Goal: Task Accomplishment & Management: Complete application form

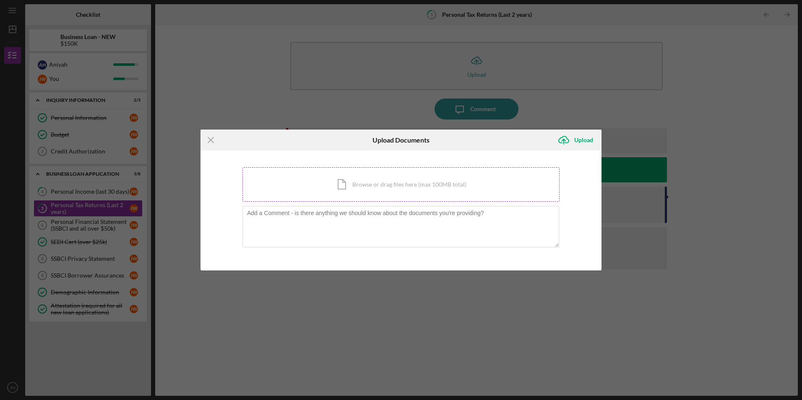
click at [386, 193] on div "Icon/Document Browse or drag files here (max 100MB total) Tap to choose files o…" at bounding box center [401, 184] width 317 height 34
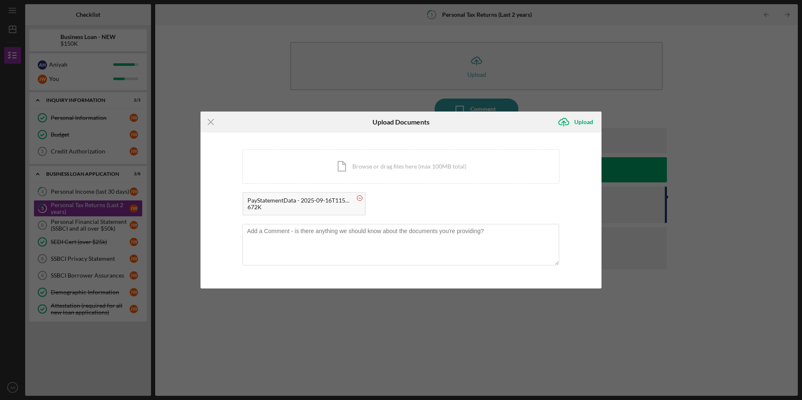
click at [359, 198] on rect at bounding box center [360, 198] width 3 height 0
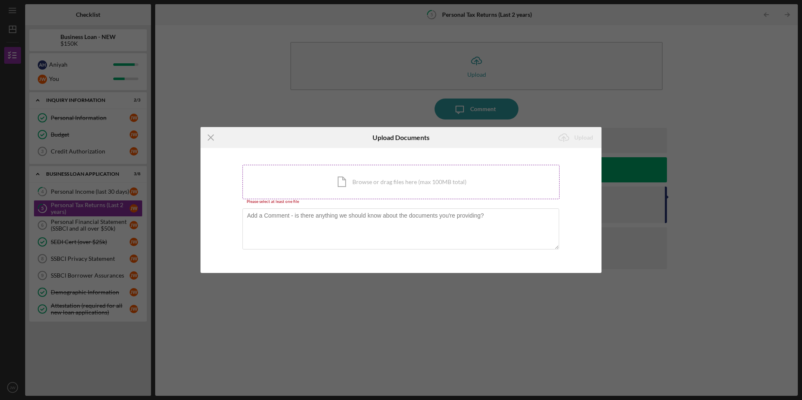
click at [377, 189] on div "Icon/Document Browse or drag files here (max 100MB total) Tap to choose files o…" at bounding box center [401, 182] width 317 height 34
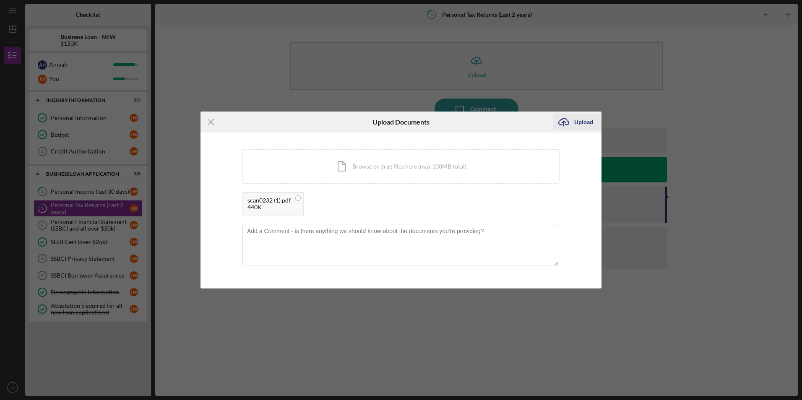
click at [583, 120] on div "Upload" at bounding box center [583, 122] width 19 height 17
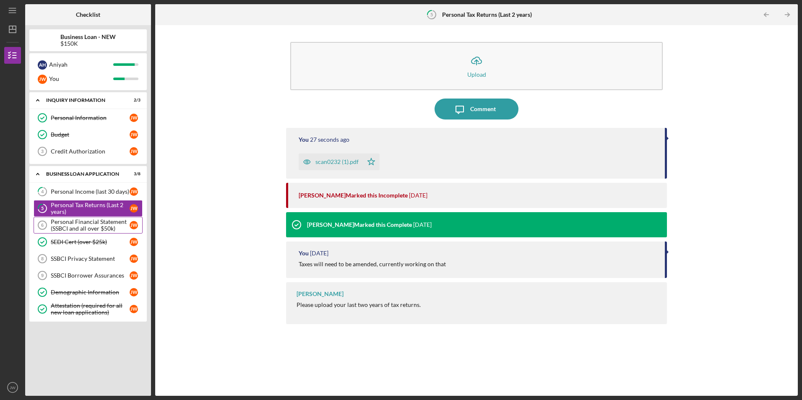
click at [71, 229] on div "Personal Financial Statement (SSBCI and all over $50k)" at bounding box center [90, 225] width 79 height 13
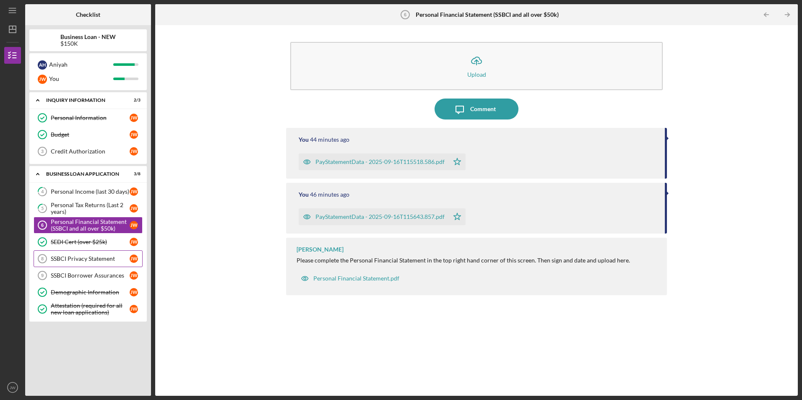
click at [57, 263] on link "SSBCI Privacy Statement 8 SSBCI Privacy Statement [PERSON_NAME]" at bounding box center [88, 258] width 109 height 17
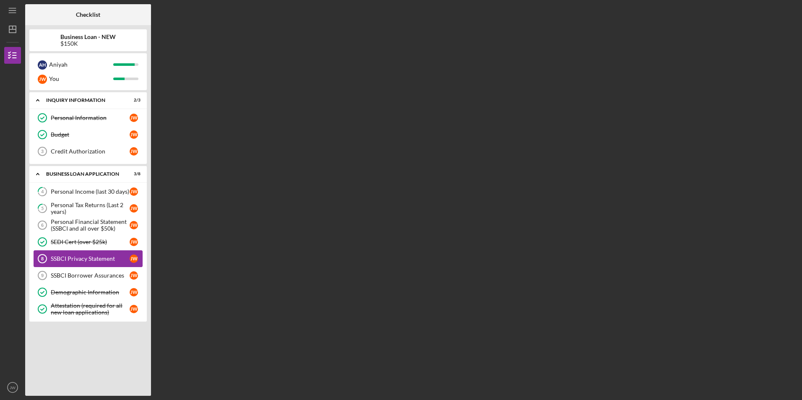
click at [57, 263] on link "SSBCI Privacy Statement 8 SSBCI Privacy Statement [PERSON_NAME]" at bounding box center [88, 258] width 109 height 17
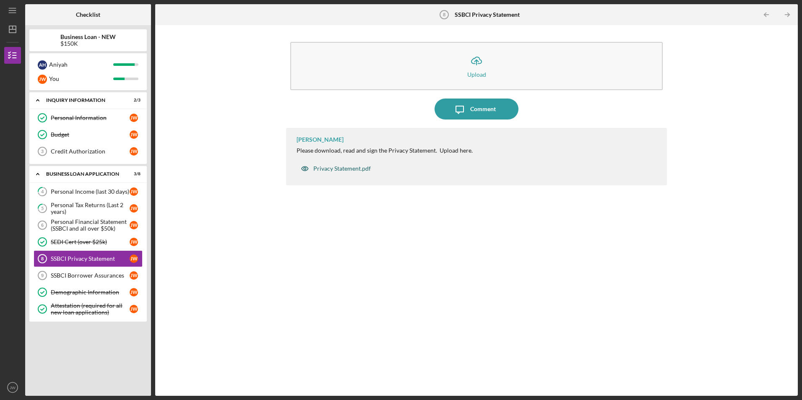
click at [356, 170] on div "Privacy Statement.pdf" at bounding box center [341, 168] width 57 height 7
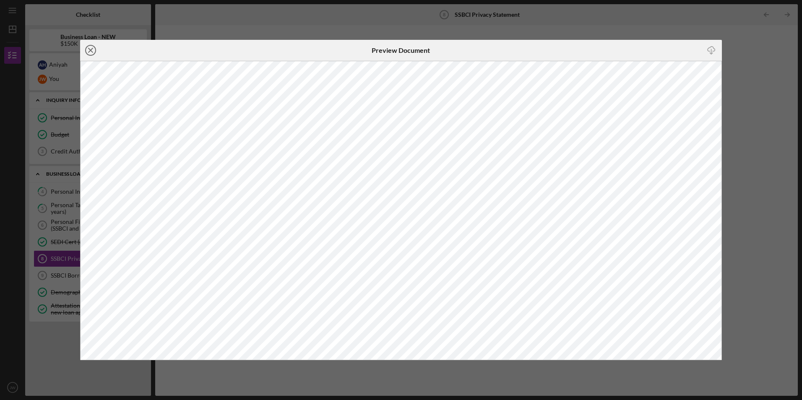
click at [92, 50] on icon "Icon/Close" at bounding box center [90, 50] width 21 height 21
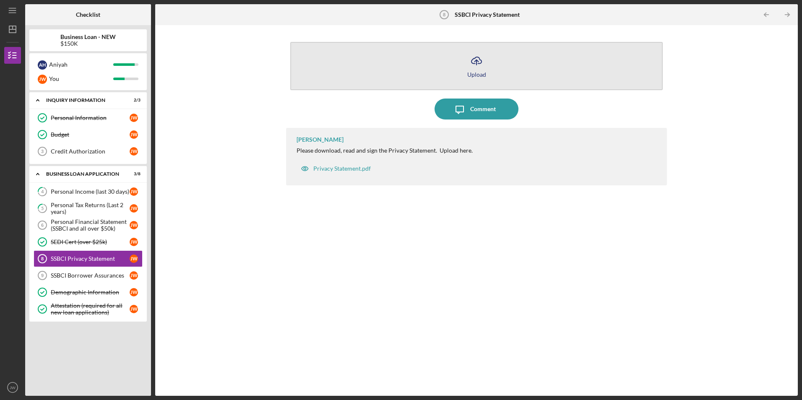
click at [467, 73] on div "Upload" at bounding box center [476, 74] width 19 height 6
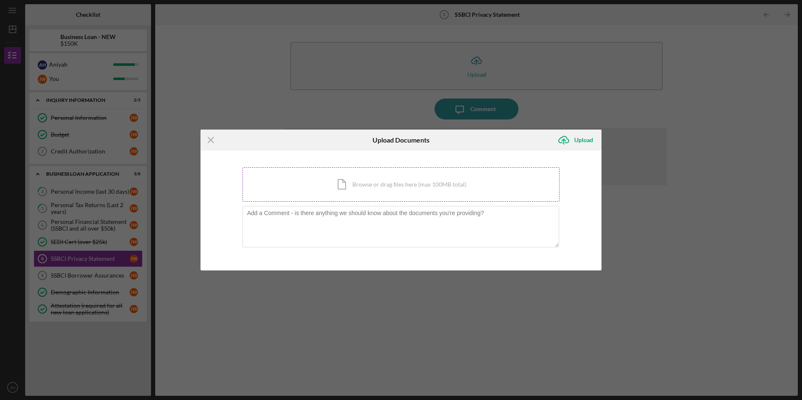
click at [361, 186] on div "Icon/Document Browse or drag files here (max 100MB total) Tap to choose files o…" at bounding box center [401, 184] width 317 height 34
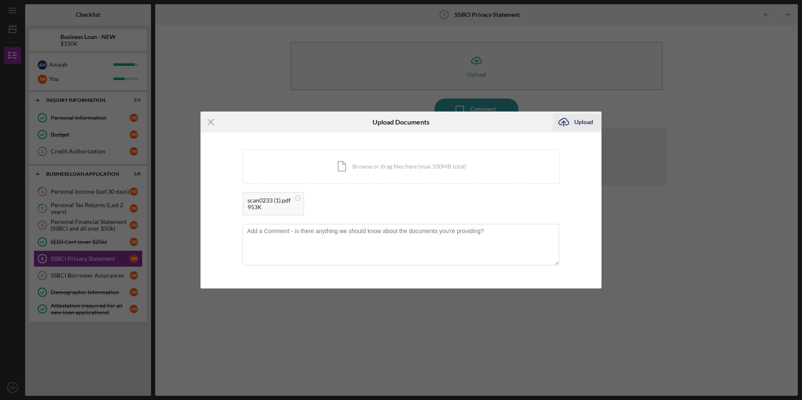
click at [570, 126] on icon "Icon/Upload" at bounding box center [563, 122] width 21 height 21
